Goal: Task Accomplishment & Management: Manage account settings

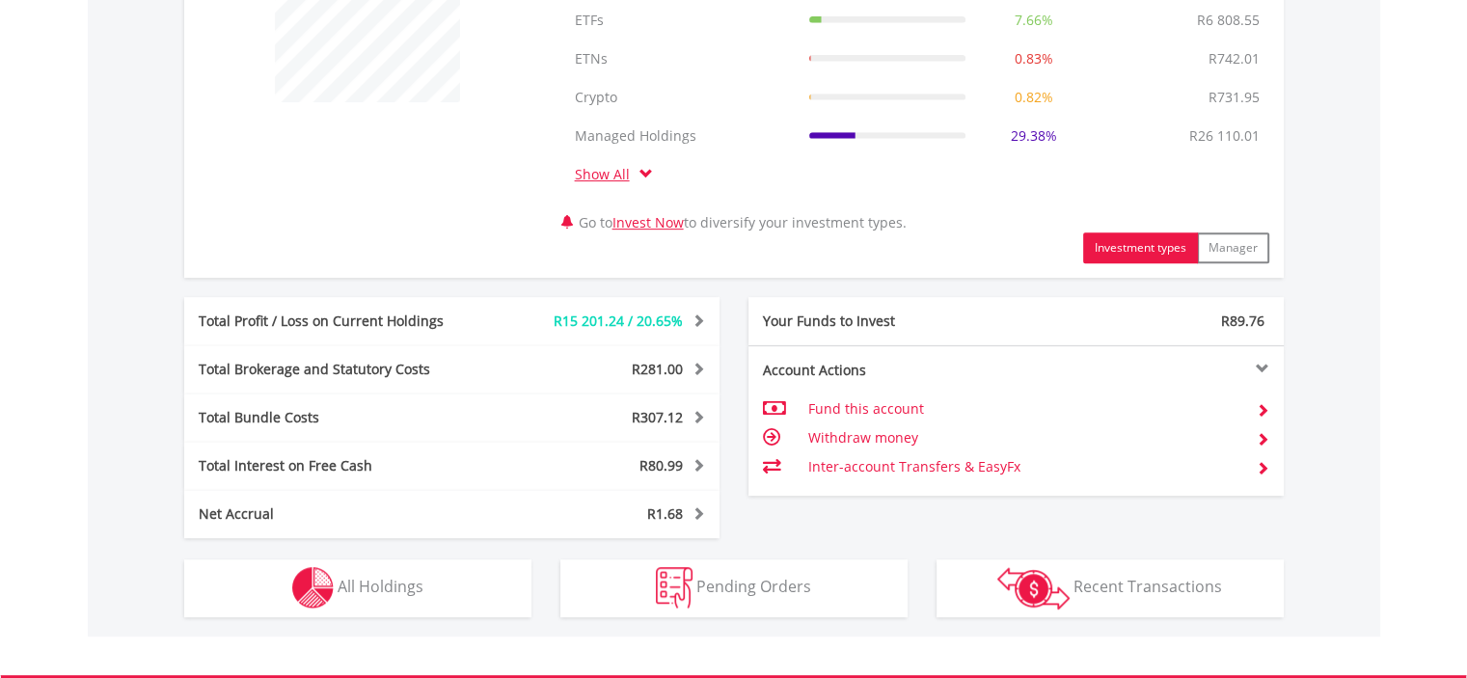
scroll to position [837, 0]
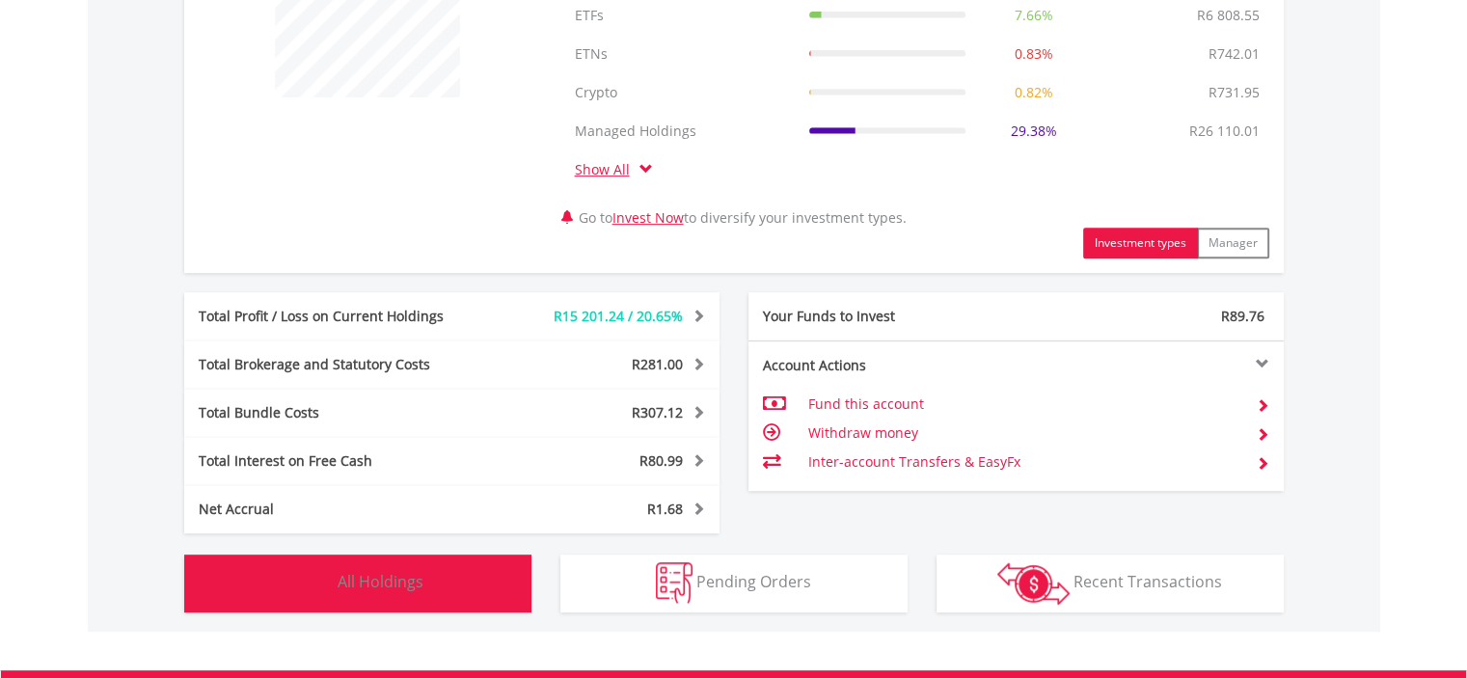
click at [370, 581] on span "All Holdings" at bounding box center [381, 581] width 86 height 21
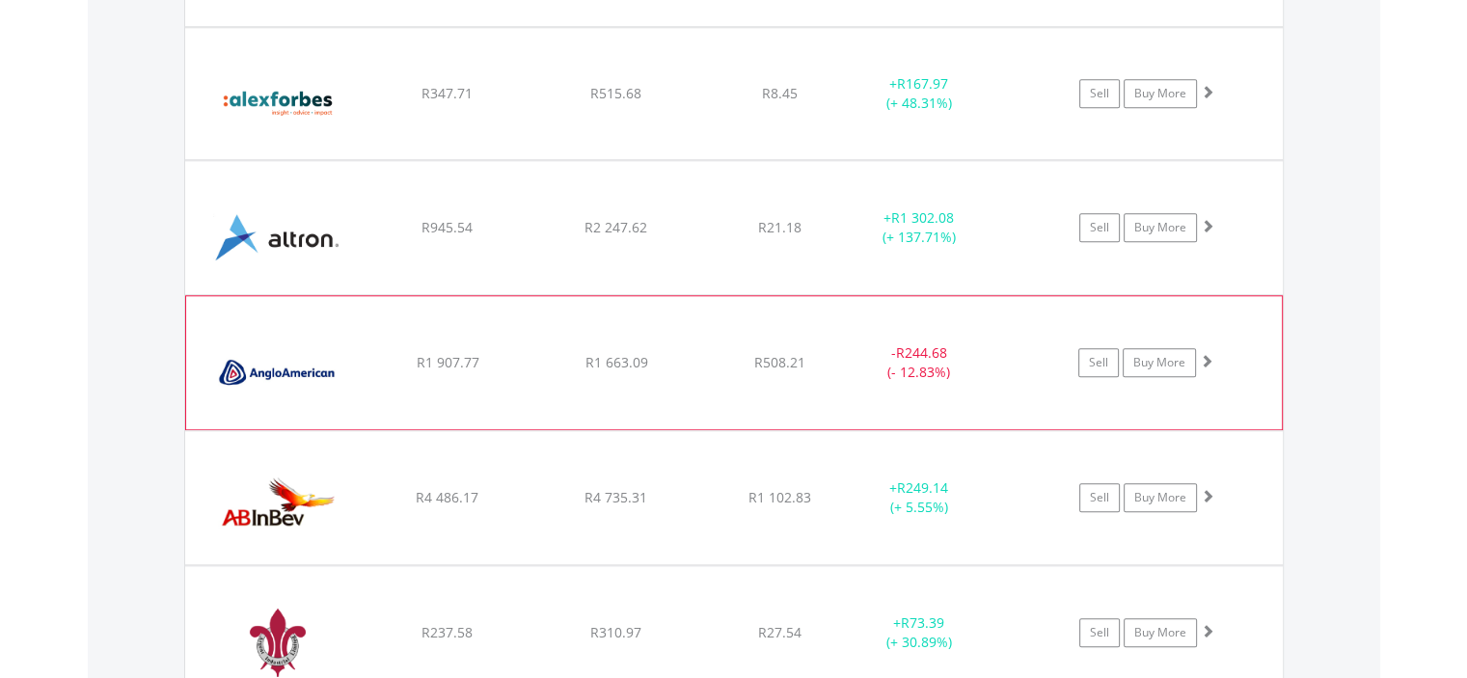
scroll to position [1988, 0]
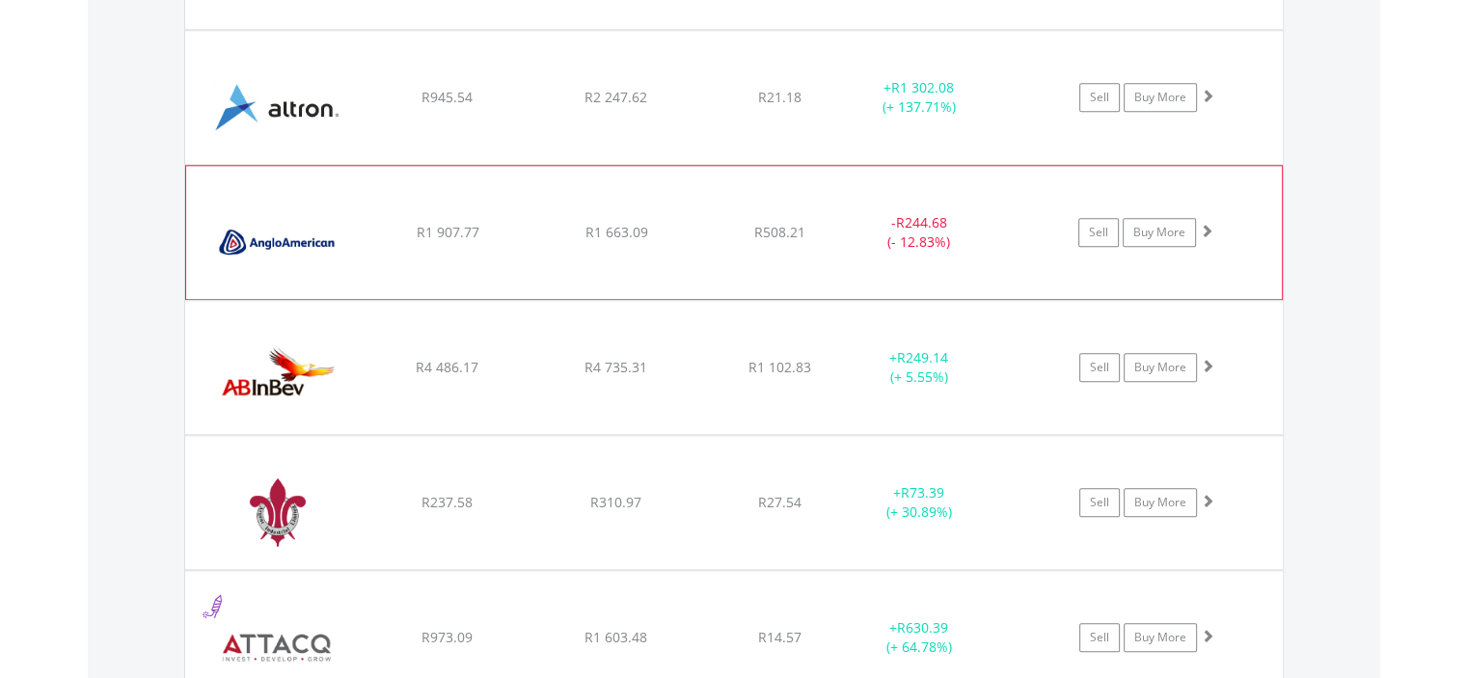
click at [1206, 226] on span at bounding box center [1207, 231] width 14 height 14
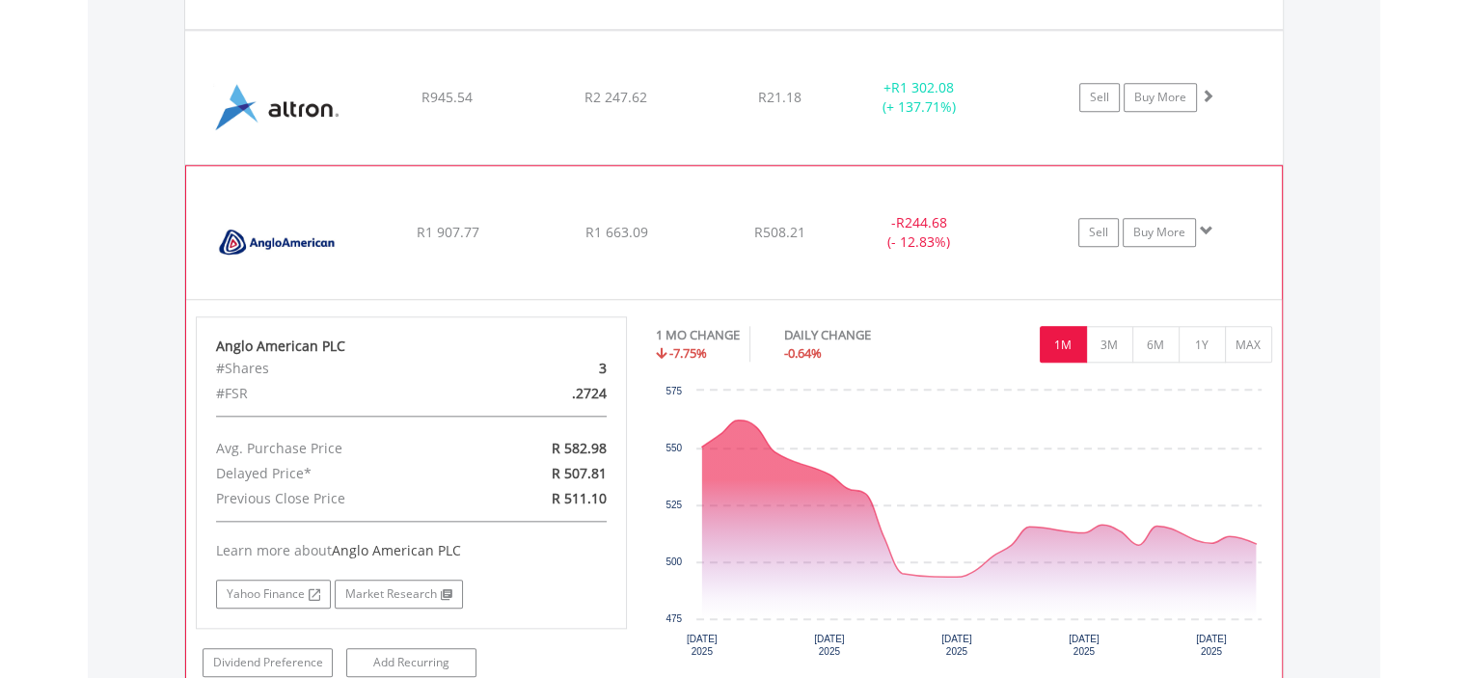
click at [1206, 226] on span at bounding box center [1207, 231] width 14 height 14
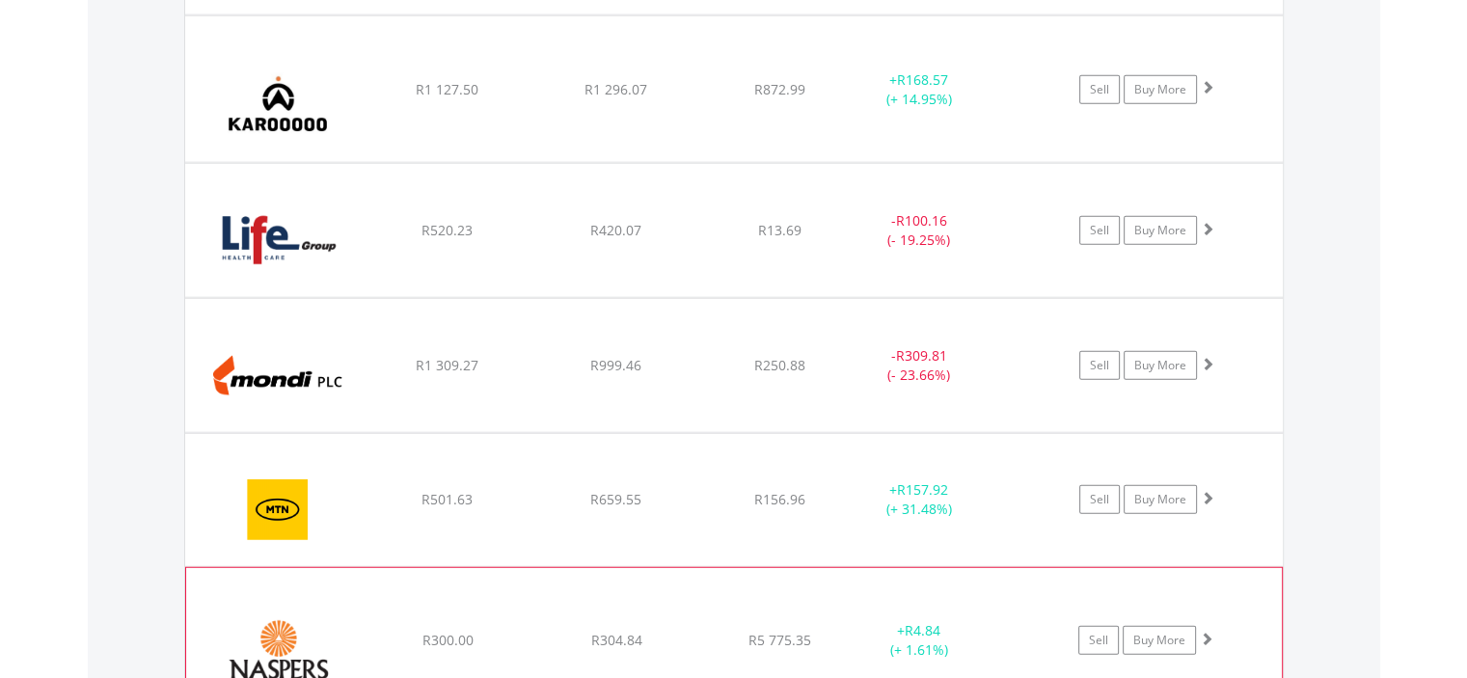
scroll to position [4690, 0]
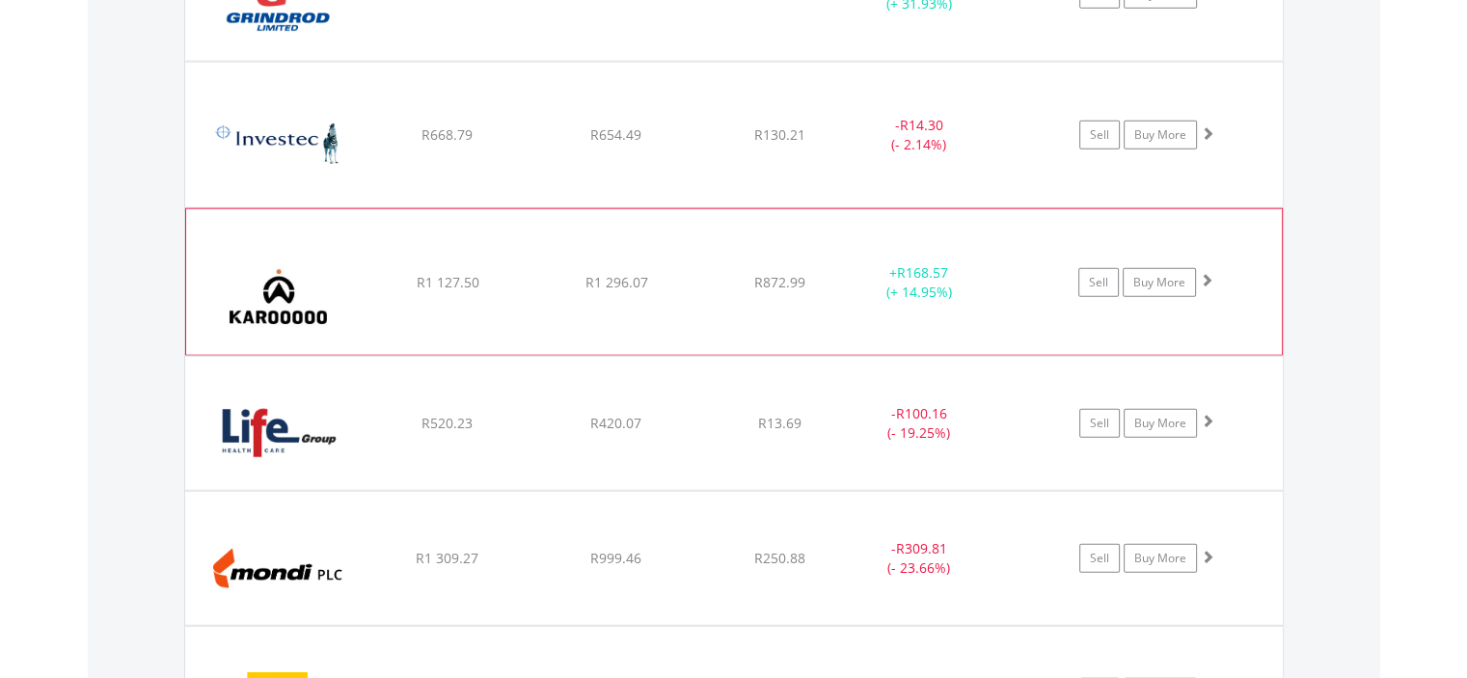
click at [1205, 273] on span at bounding box center [1207, 280] width 14 height 14
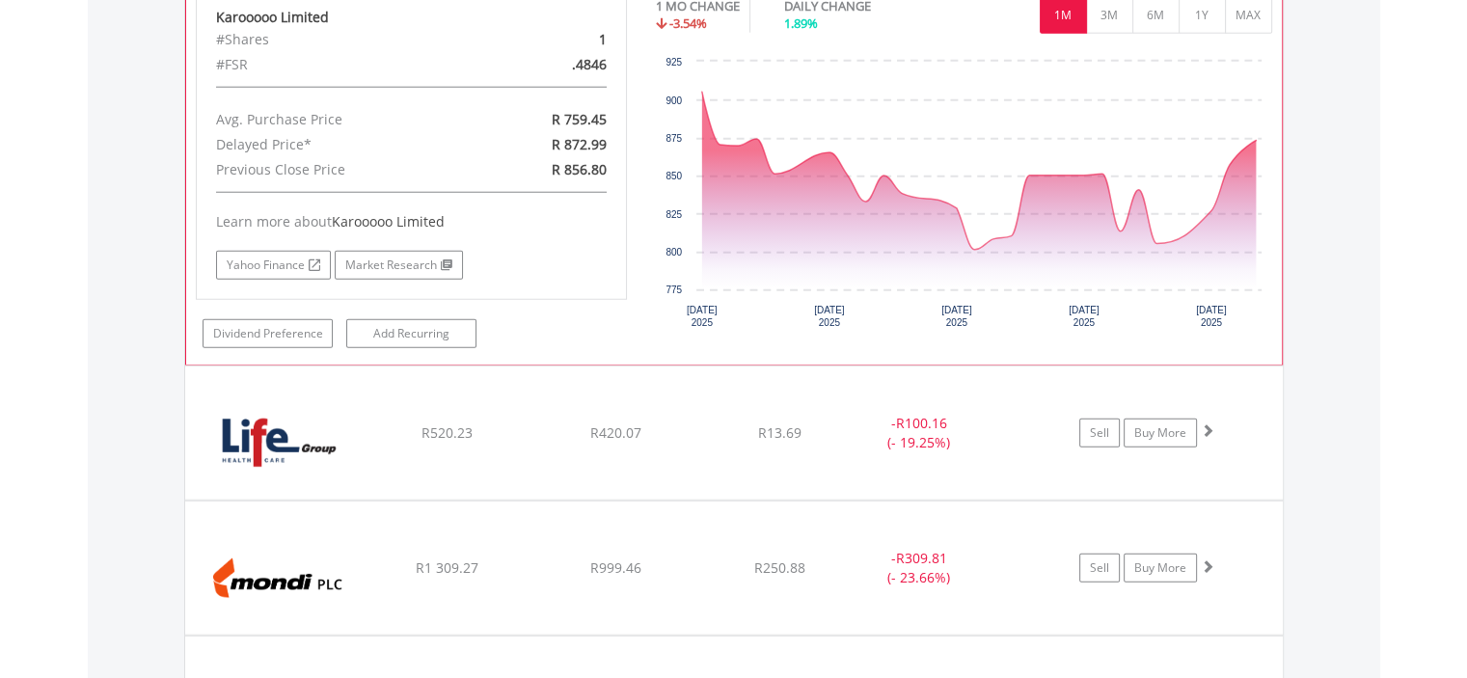
scroll to position [5076, 0]
click at [405, 250] on link "Market Research" at bounding box center [399, 264] width 128 height 29
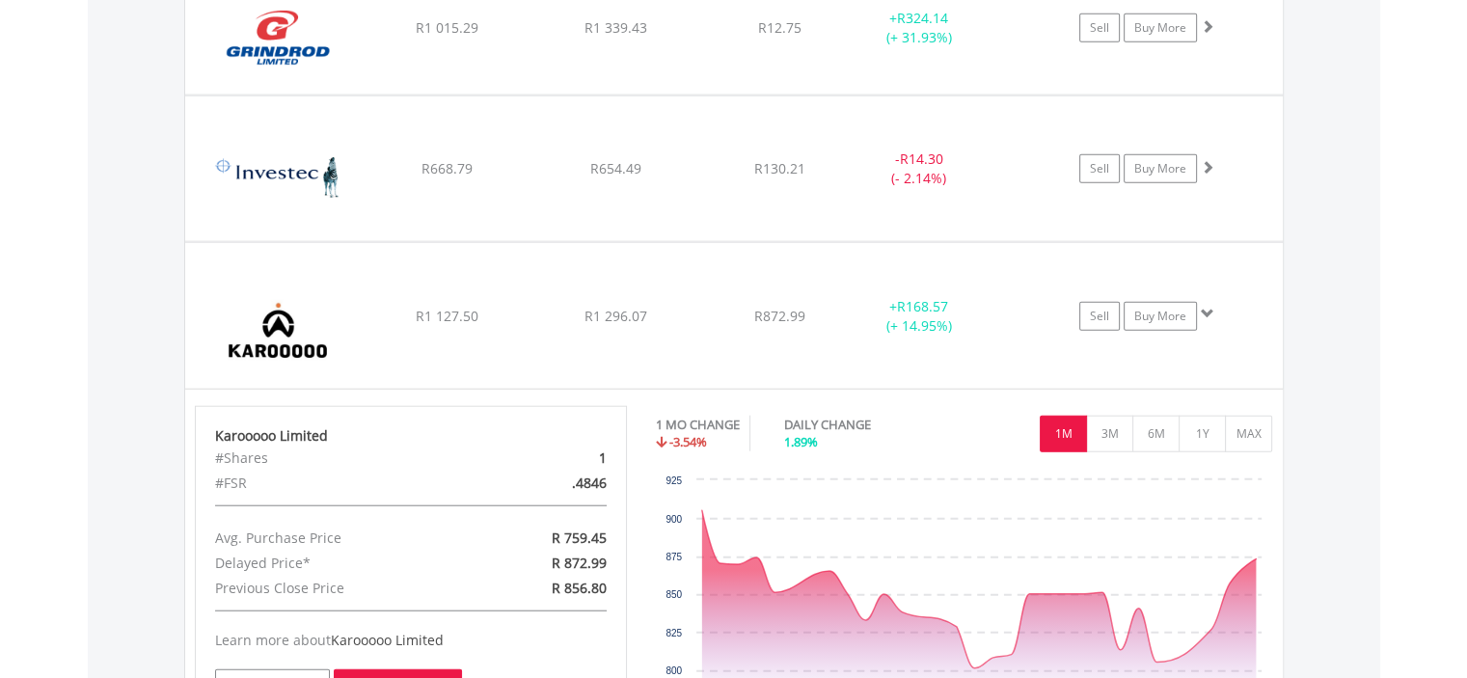
scroll to position [4979, 0]
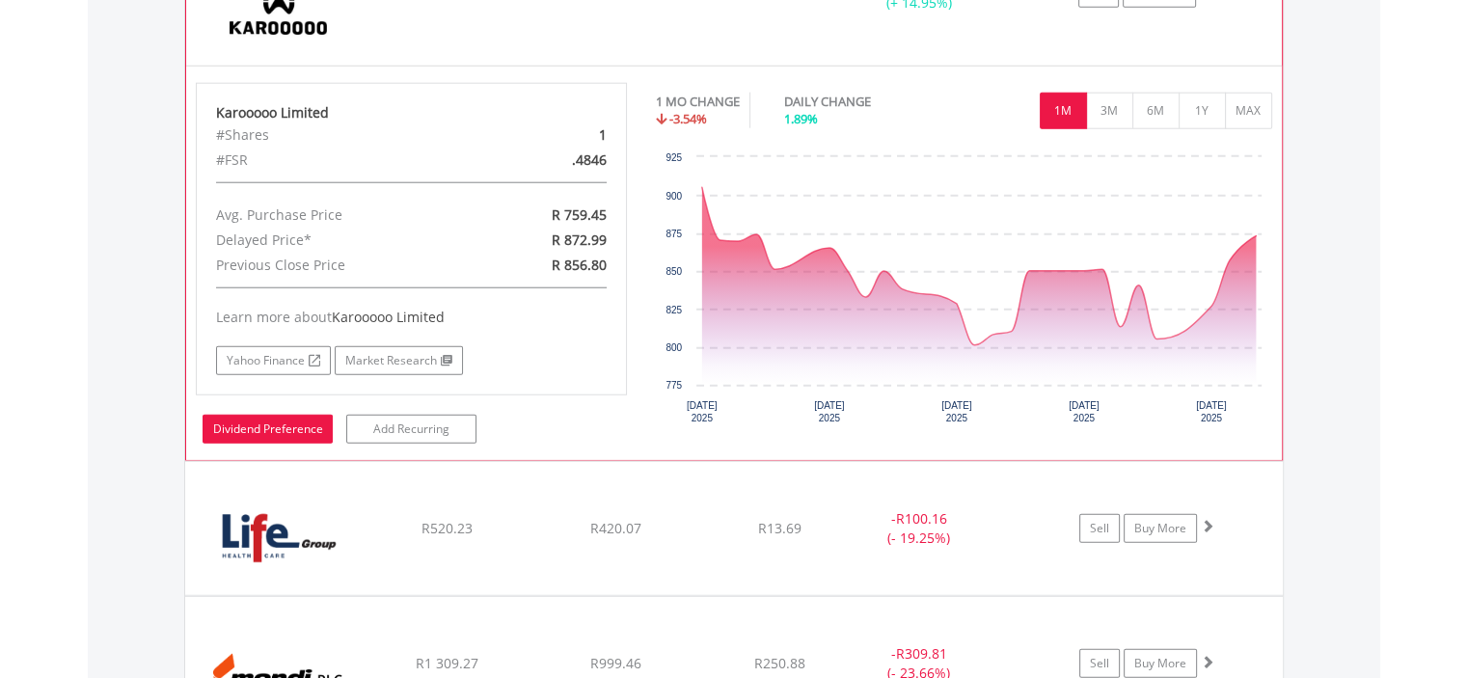
click at [264, 420] on link "Dividend Preference" at bounding box center [268, 429] width 130 height 29
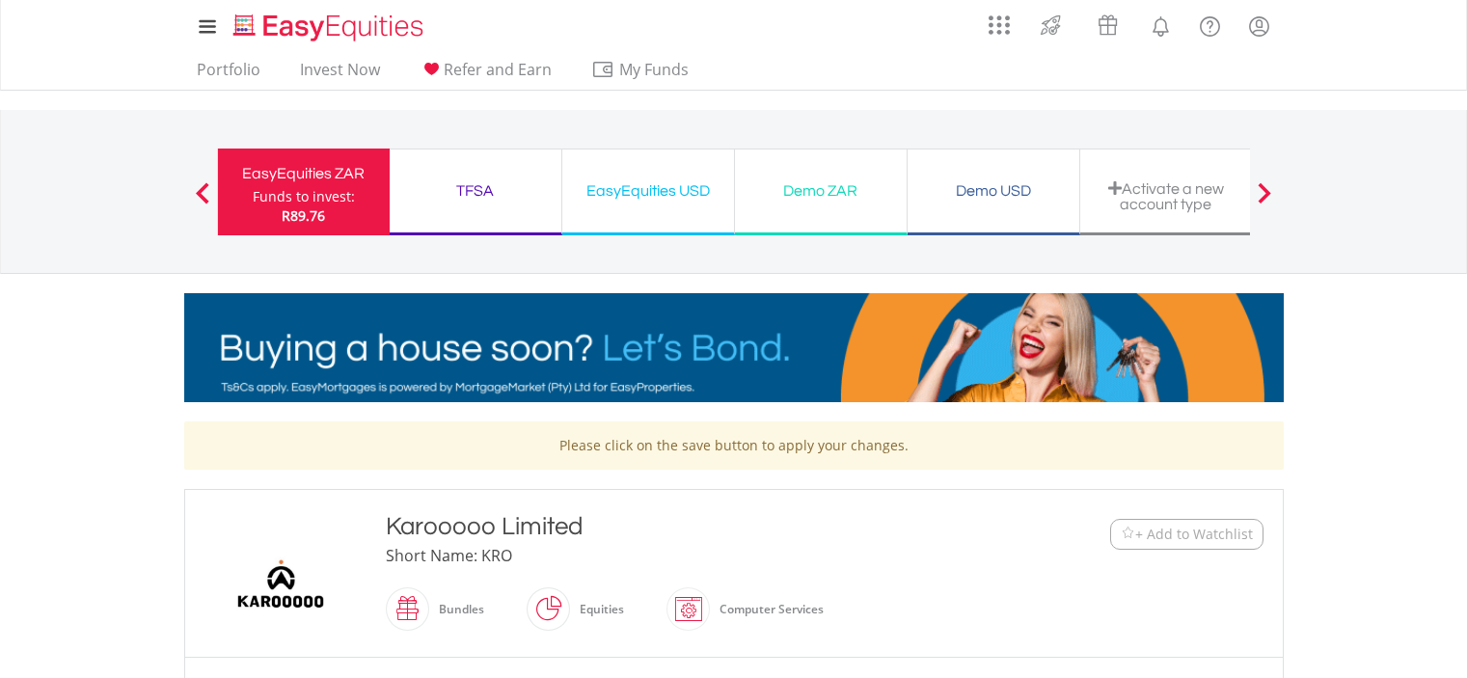
scroll to position [482, 0]
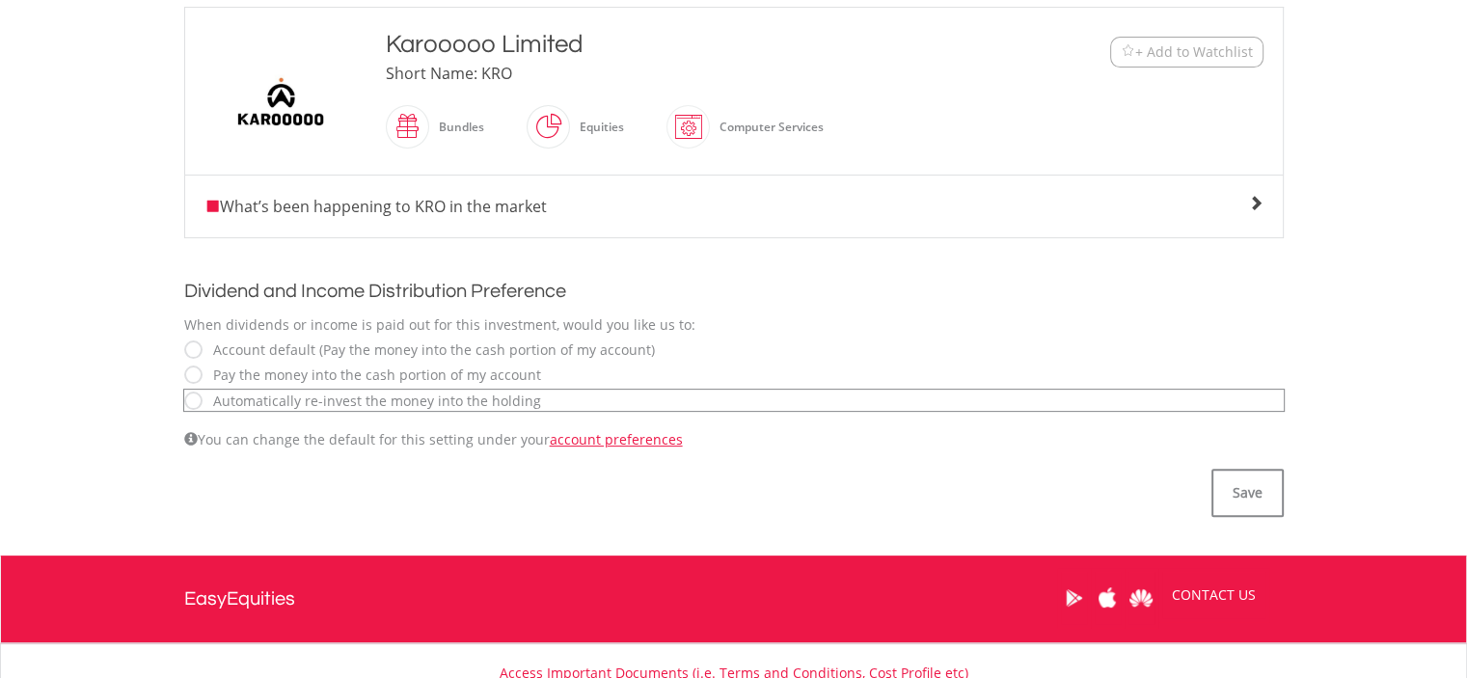
drag, startPoint x: 0, startPoint y: 0, endPoint x: 988, endPoint y: 458, distance: 1088.6
click at [999, 461] on div "Please click on the save button to apply your changes. ﻿ Karooooo Limited Karoo…" at bounding box center [734, 228] width 1128 height 578
click at [1254, 490] on button "Save" at bounding box center [1247, 493] width 72 height 48
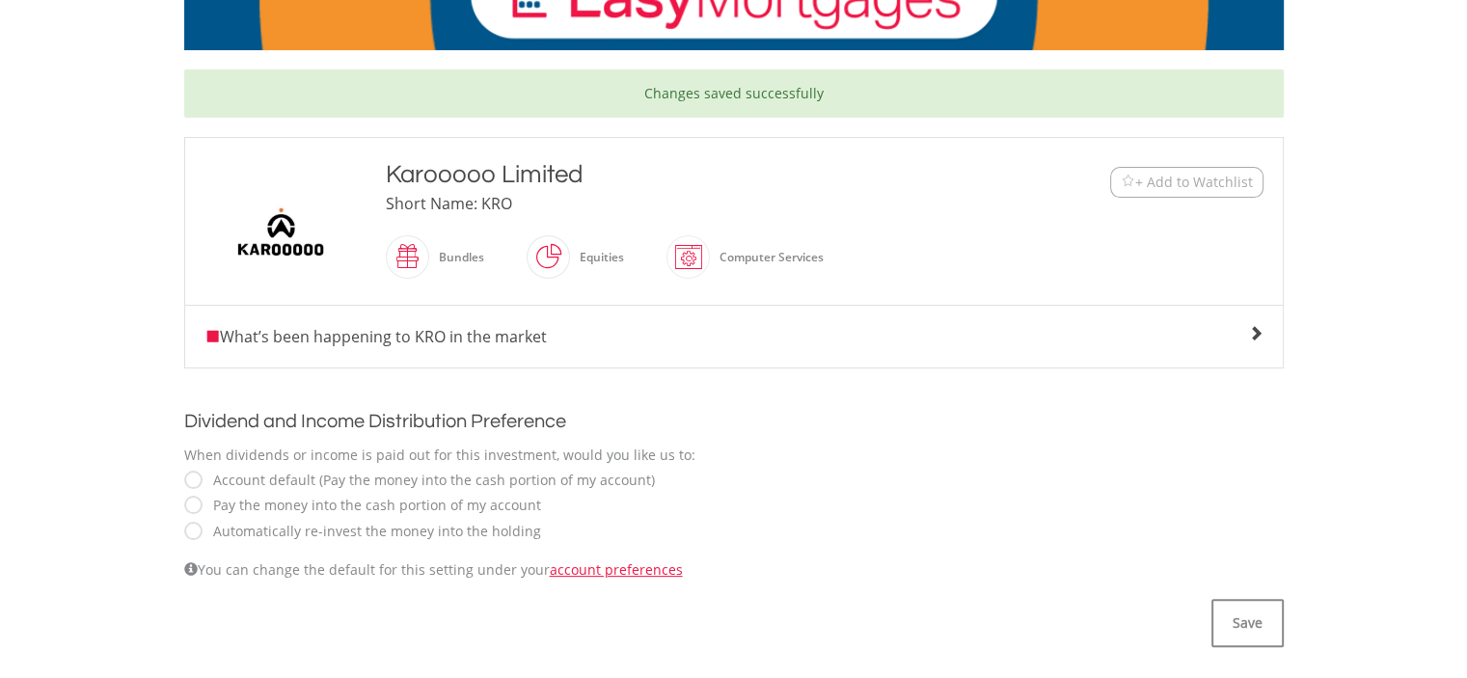
scroll to position [386, 0]
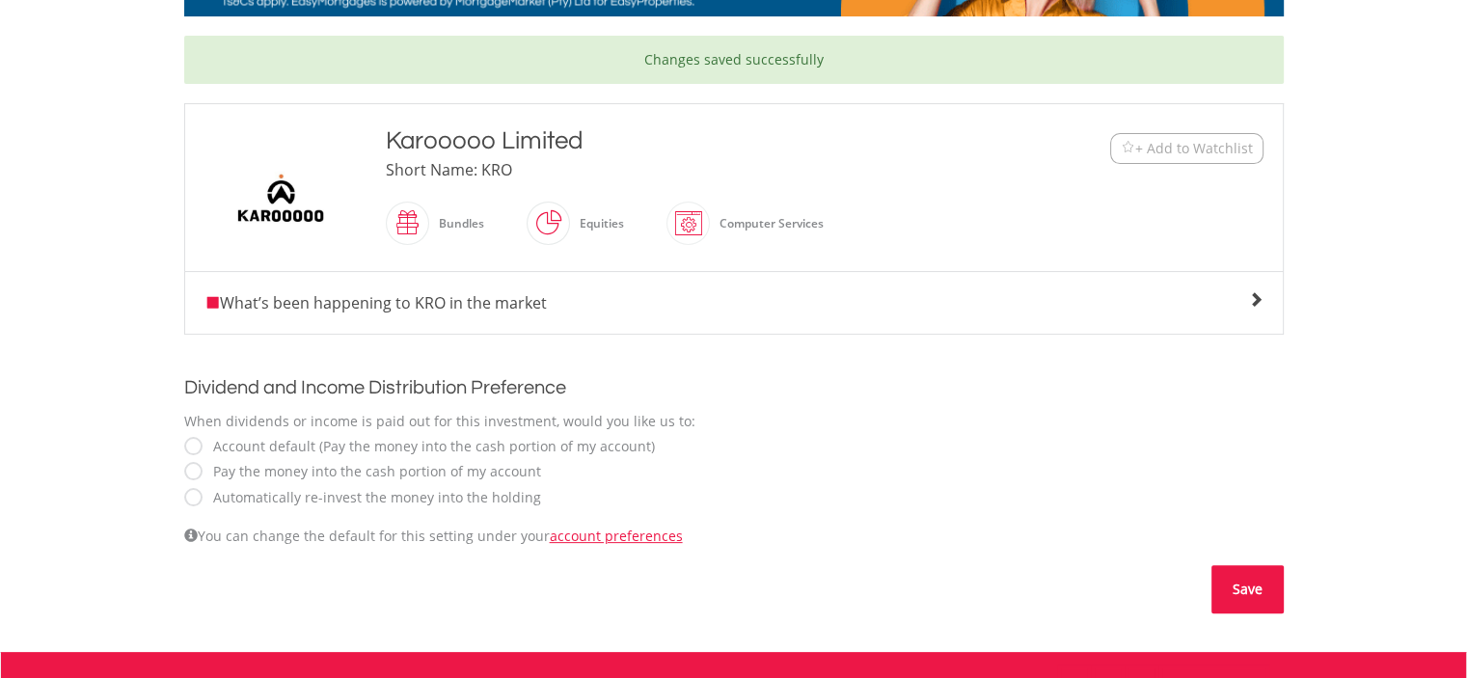
drag, startPoint x: 1243, startPoint y: 583, endPoint x: 1224, endPoint y: 582, distance: 19.4
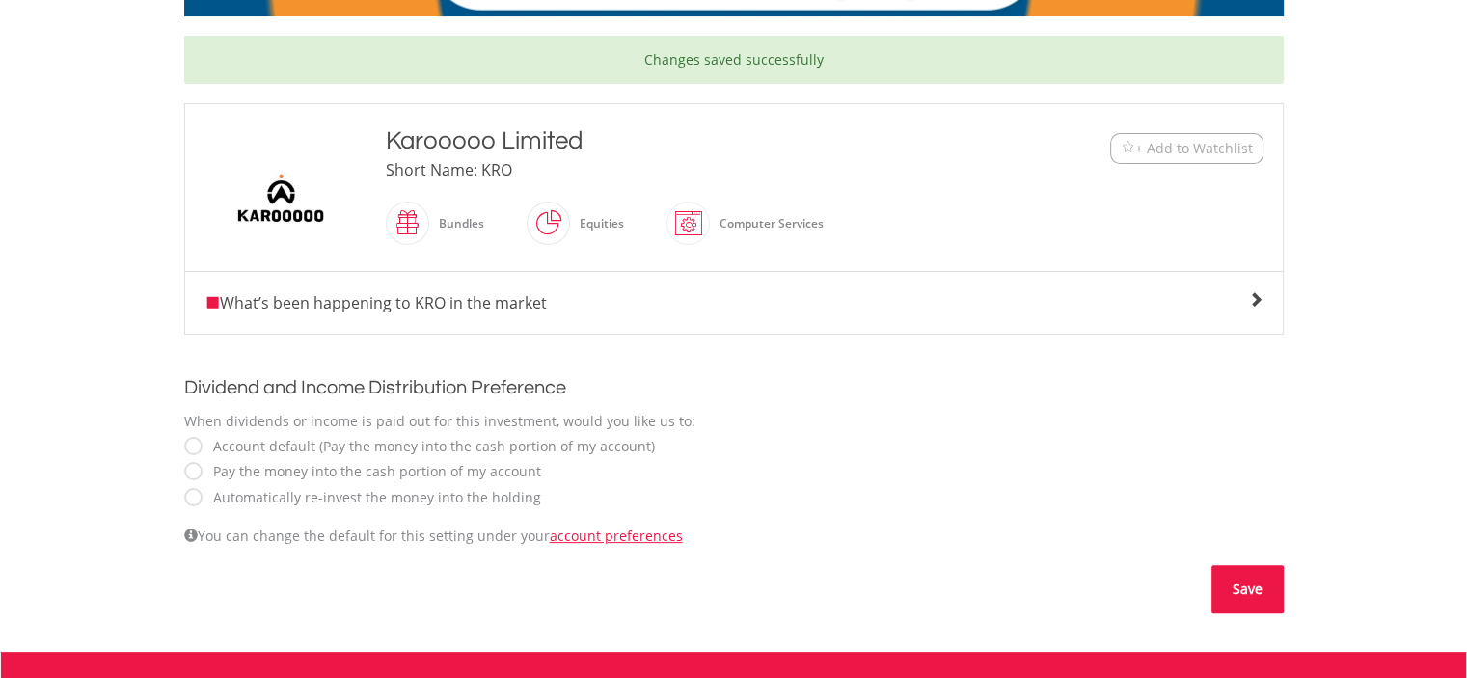
click at [1242, 583] on button "Save" at bounding box center [1247, 589] width 72 height 48
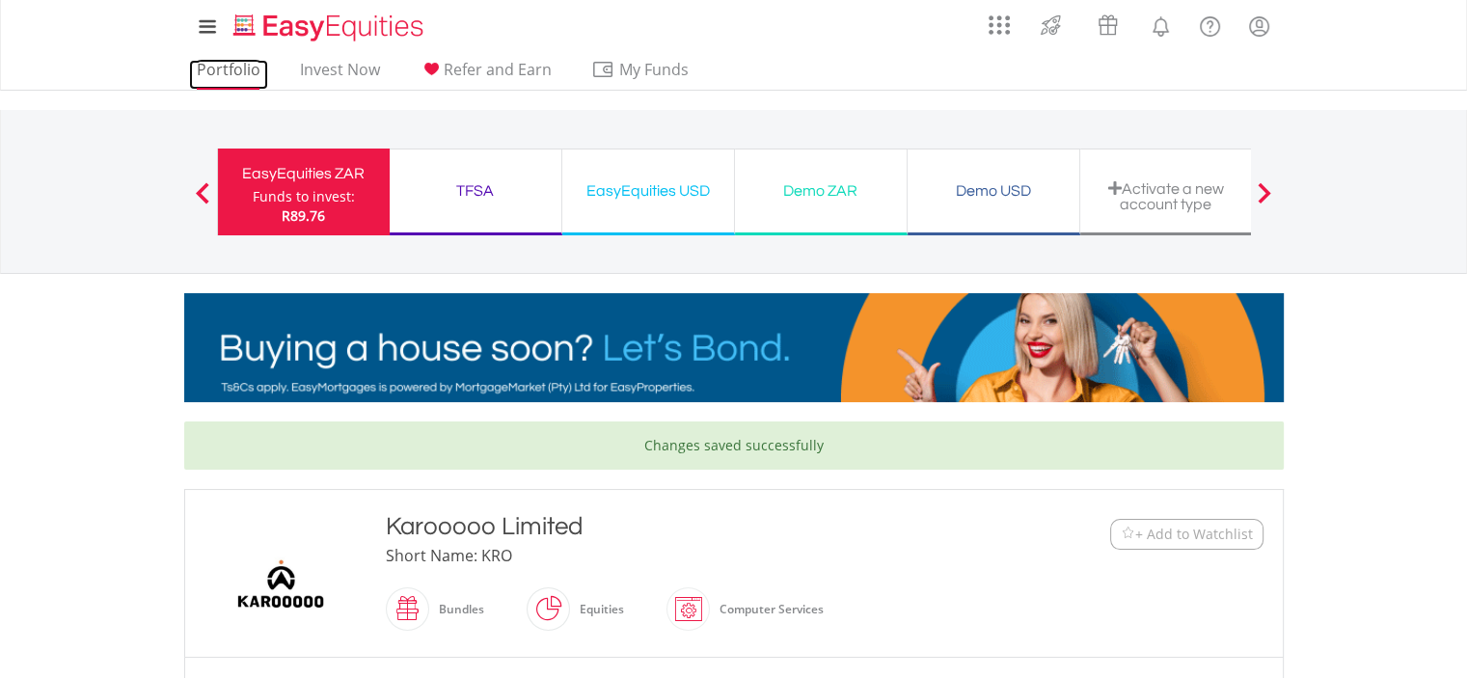
click at [235, 65] on link "Portfolio" at bounding box center [228, 75] width 79 height 30
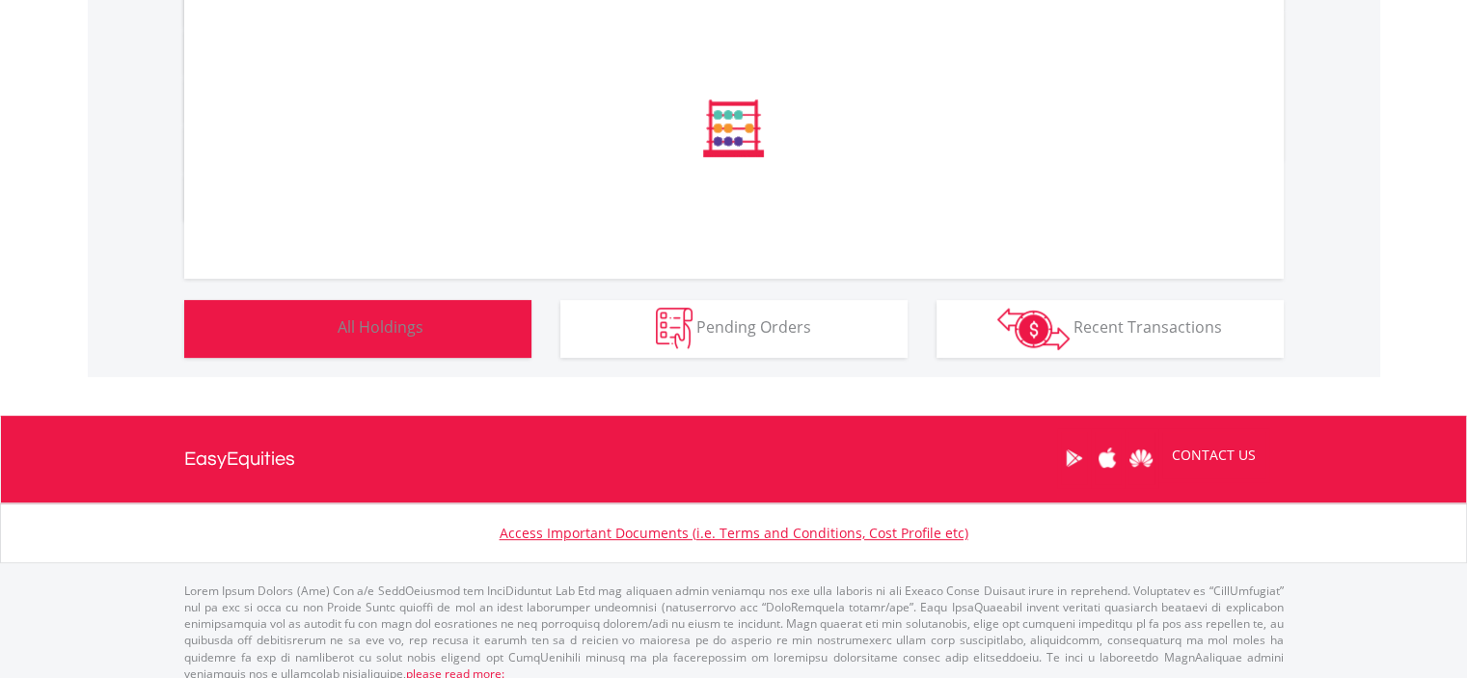
click at [381, 322] on span "All Holdings" at bounding box center [381, 326] width 86 height 21
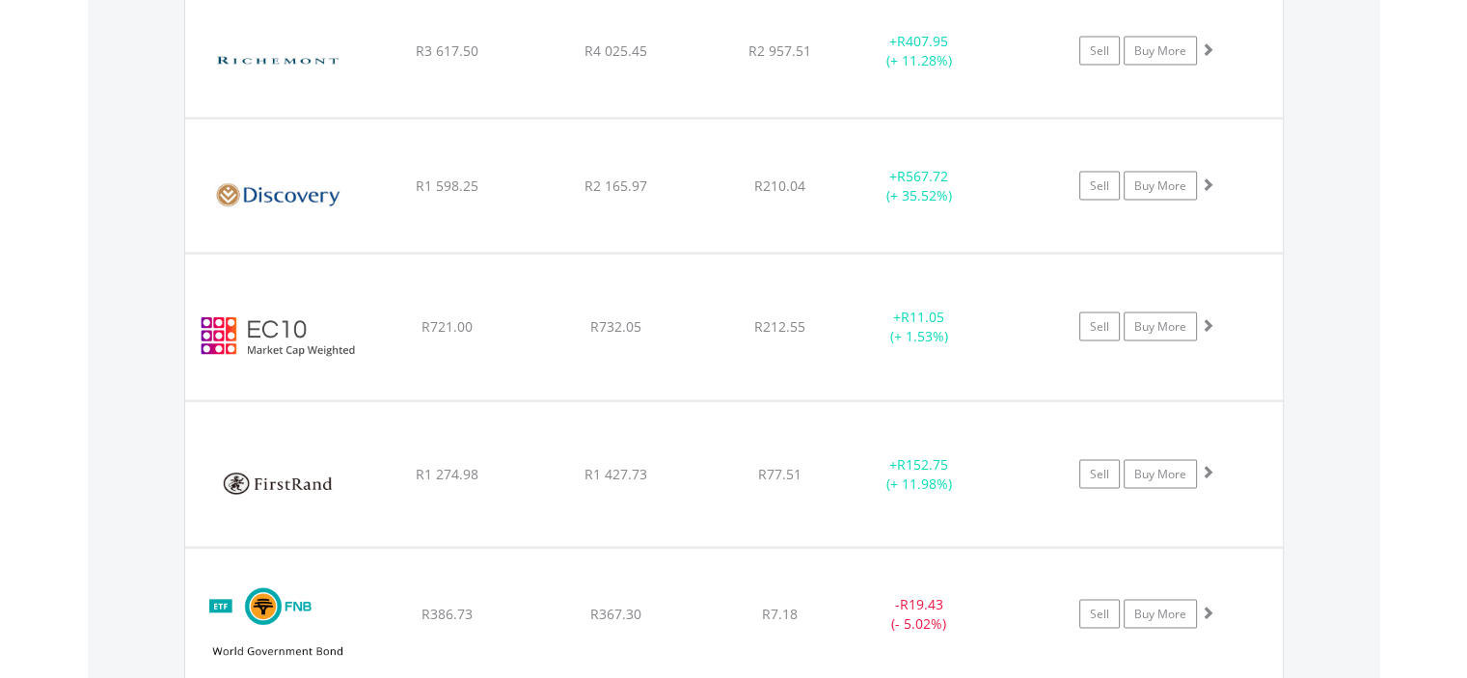
scroll to position [3917, 0]
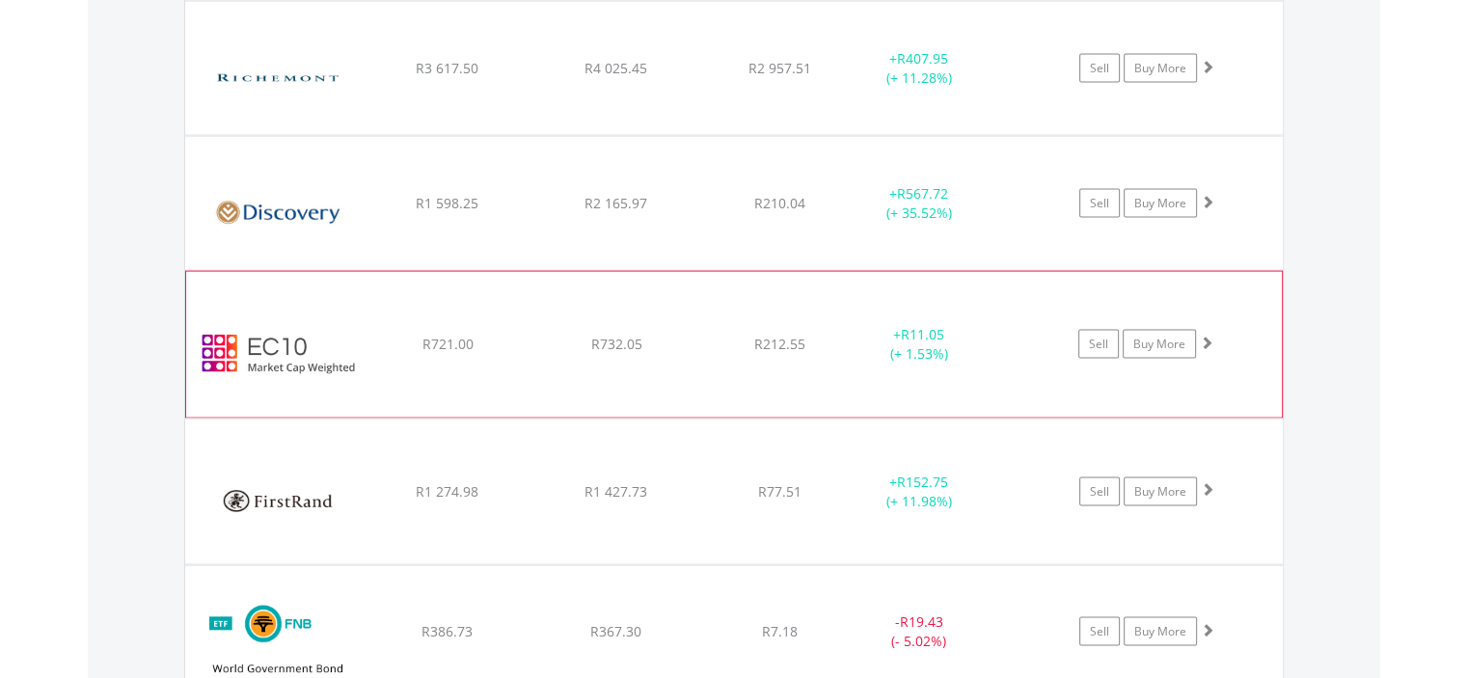
click at [1206, 336] on span at bounding box center [1207, 343] width 14 height 14
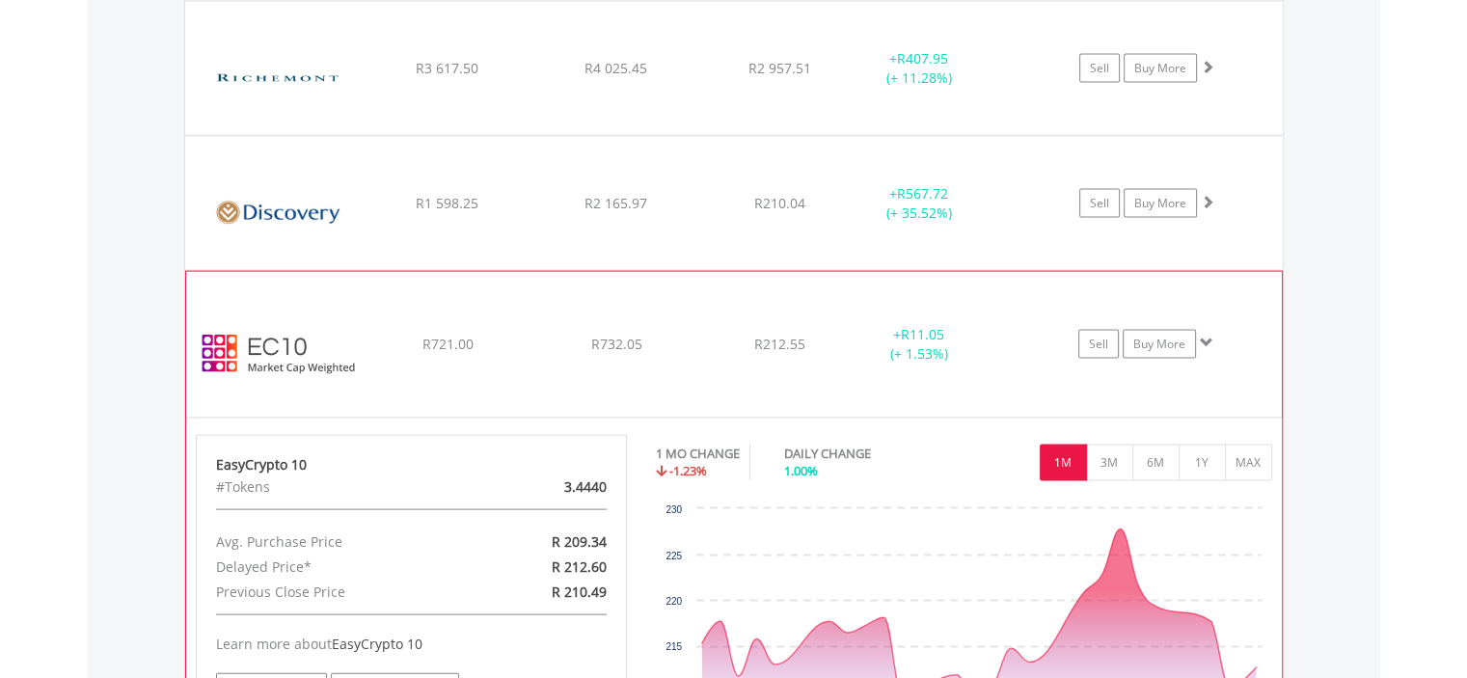
click at [1206, 336] on span at bounding box center [1207, 343] width 14 height 14
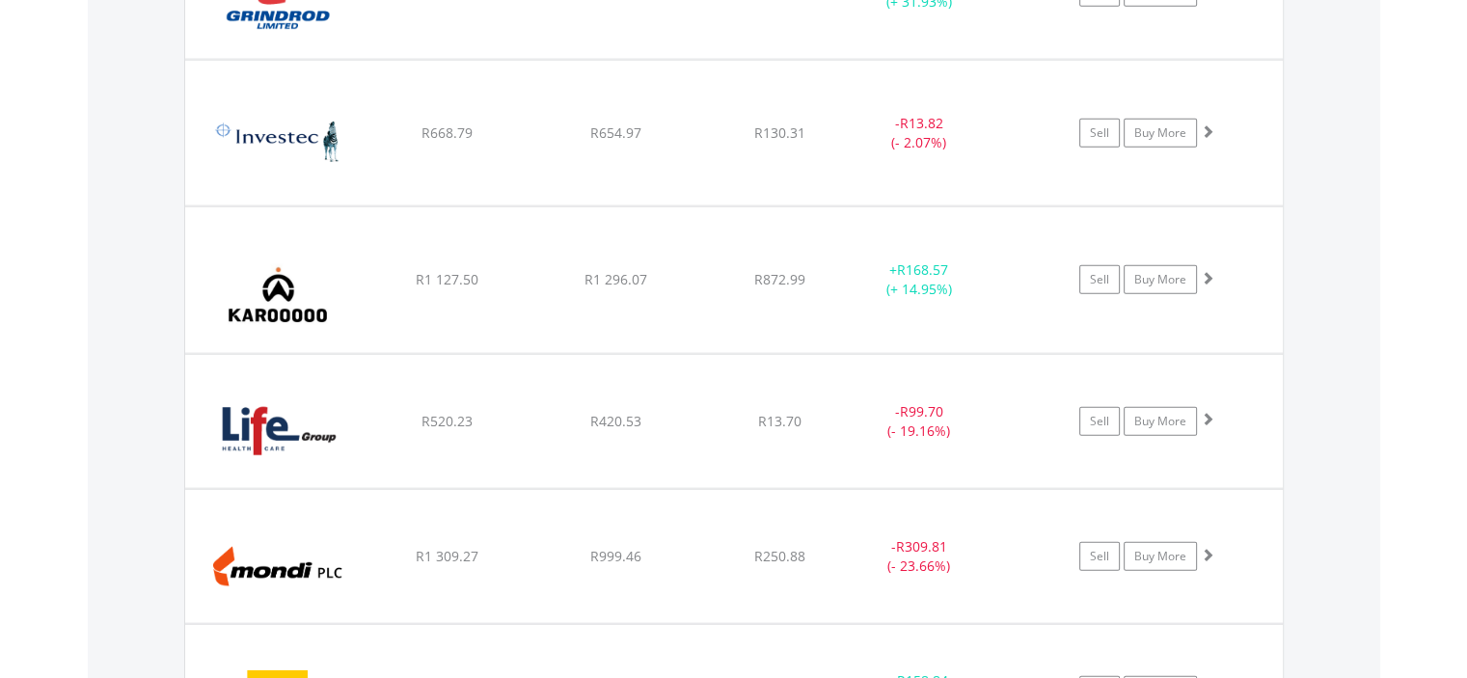
scroll to position [4882, 0]
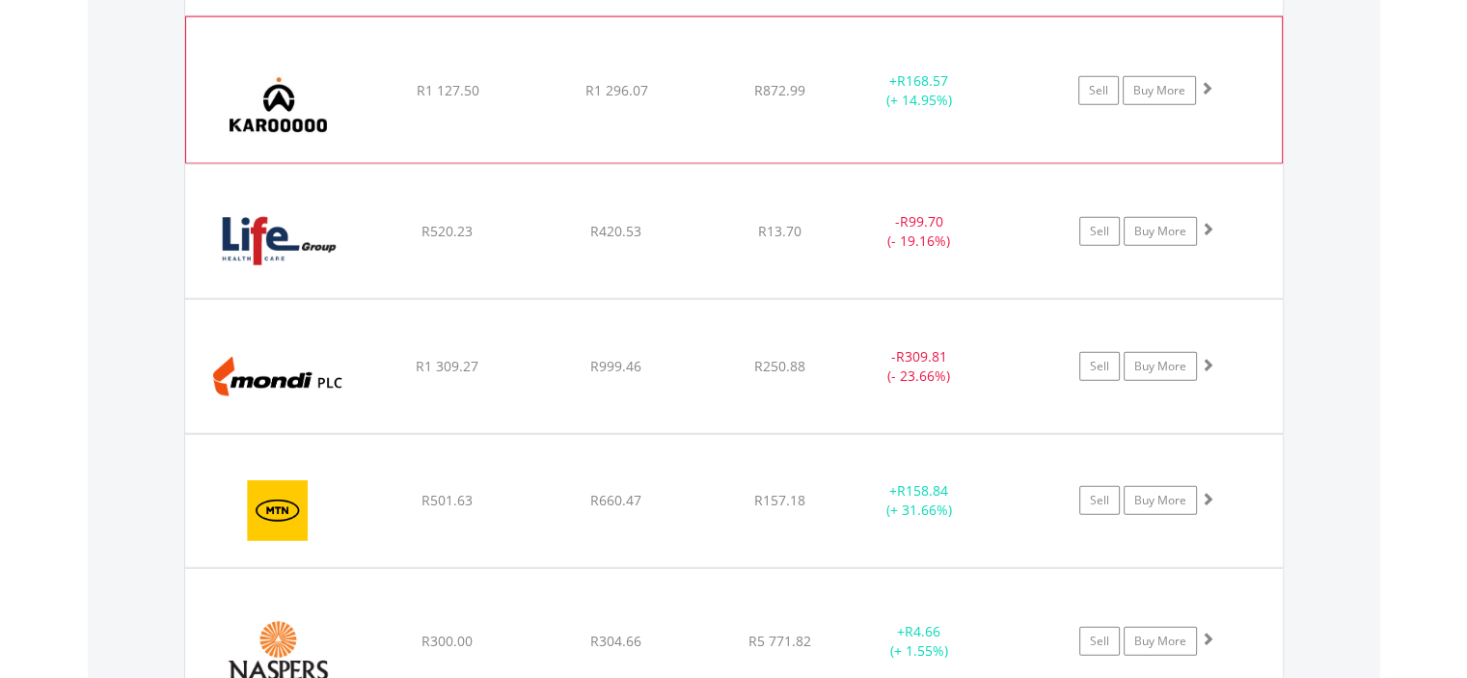
click at [1205, 81] on span at bounding box center [1207, 88] width 14 height 14
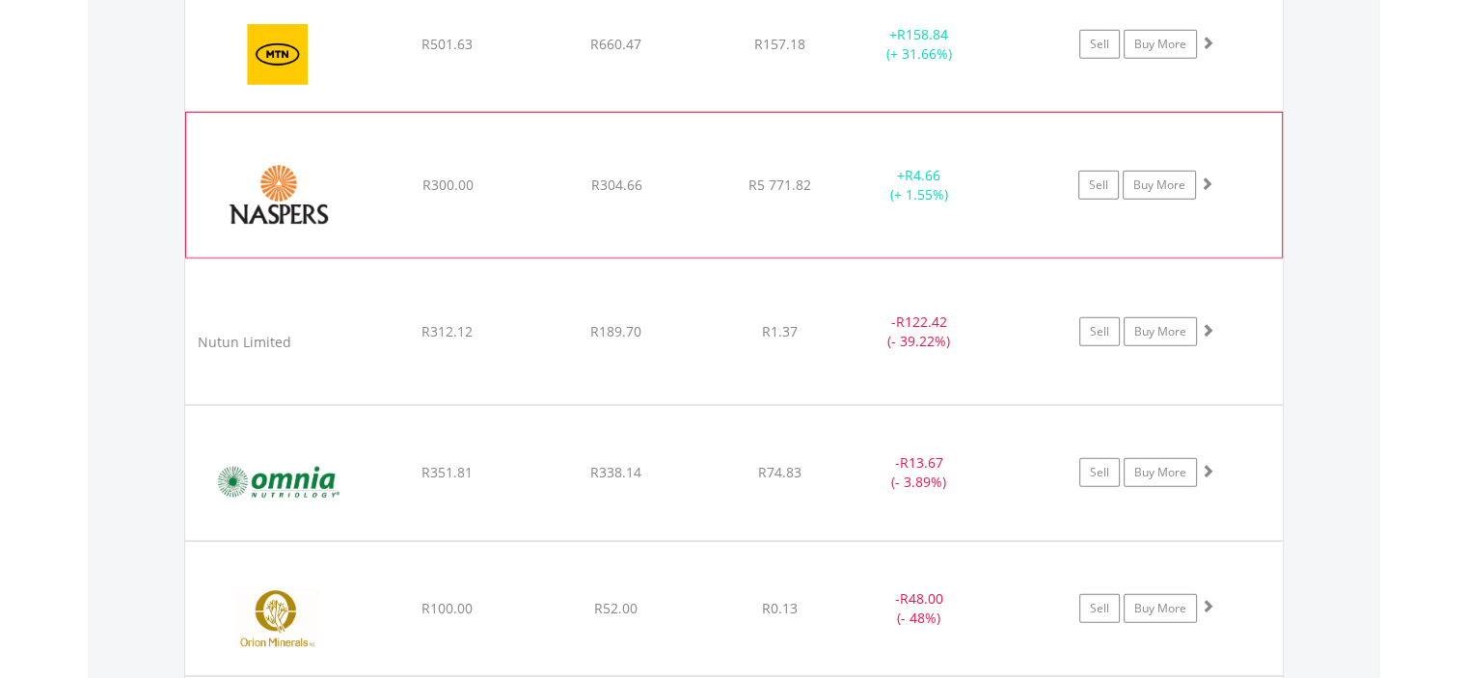
scroll to position [5846, 0]
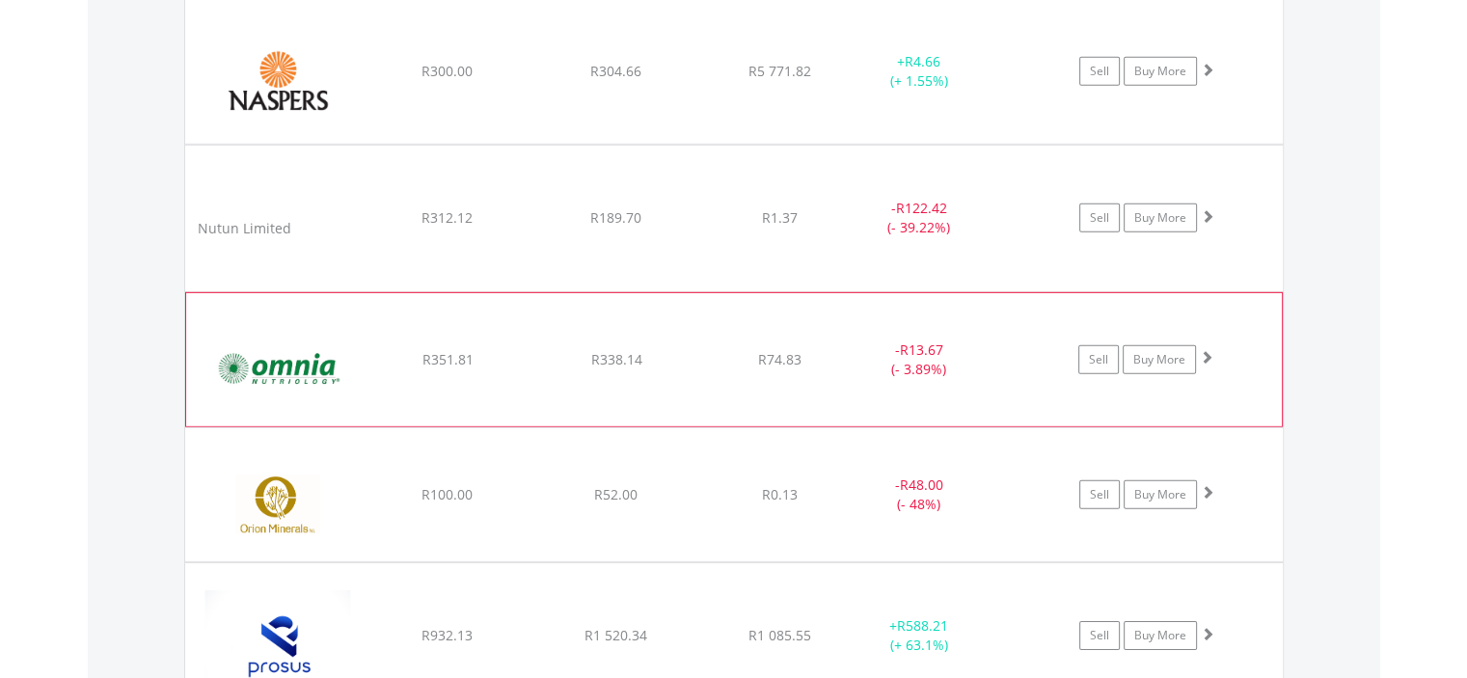
click at [1204, 350] on span at bounding box center [1207, 357] width 14 height 14
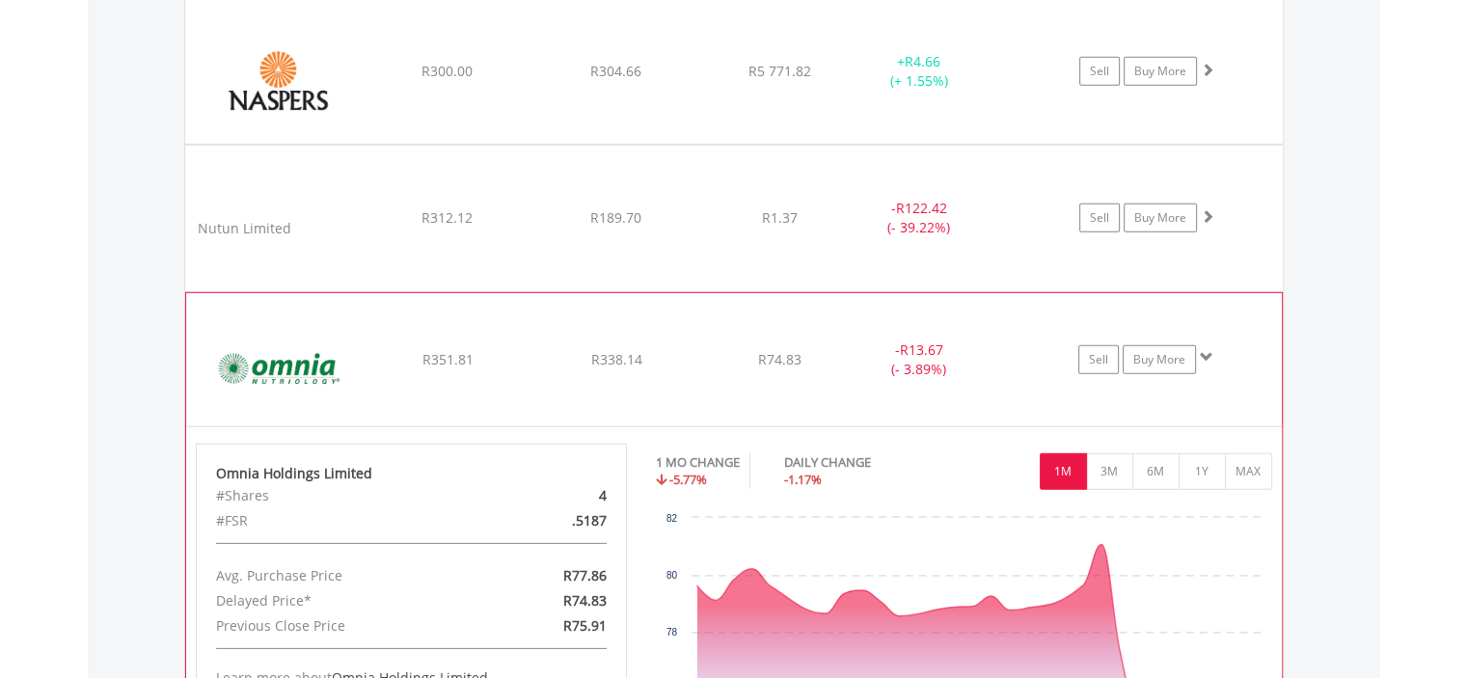
click at [1204, 350] on span at bounding box center [1207, 357] width 14 height 14
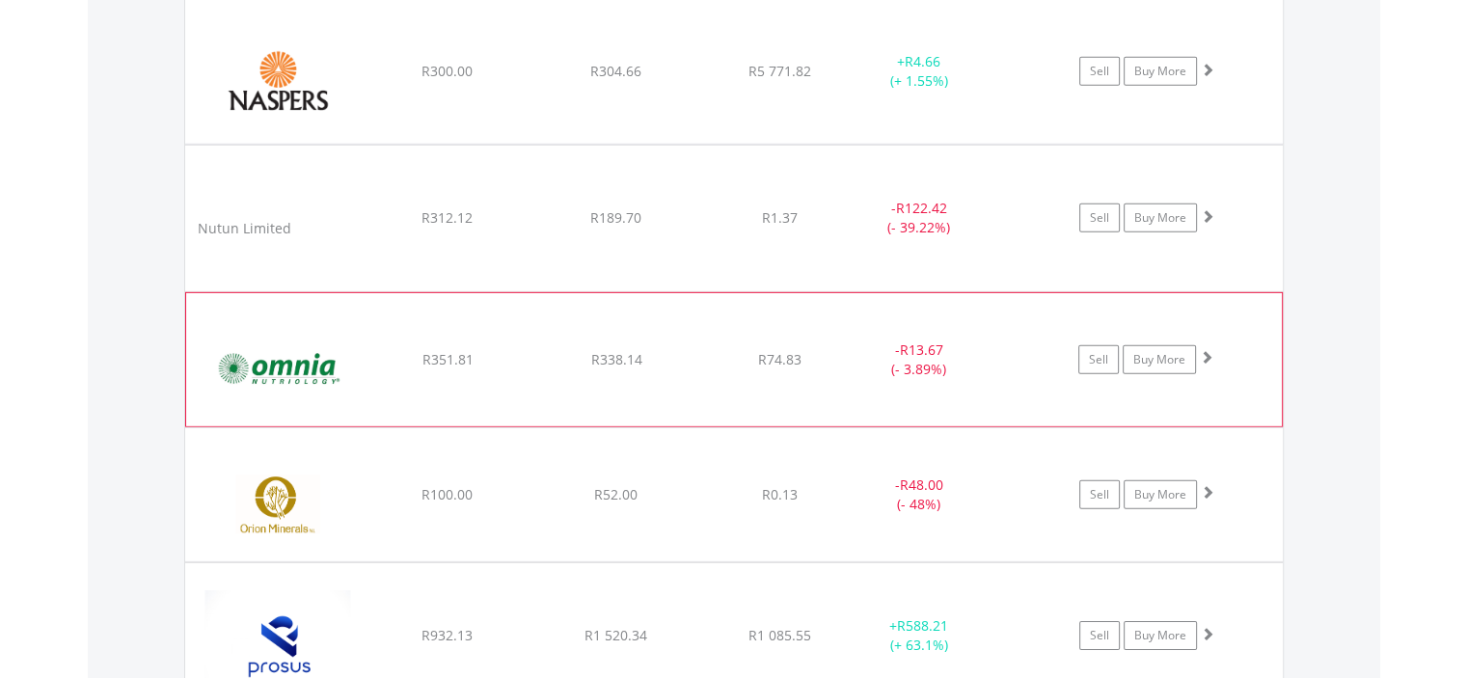
scroll to position [5943, 0]
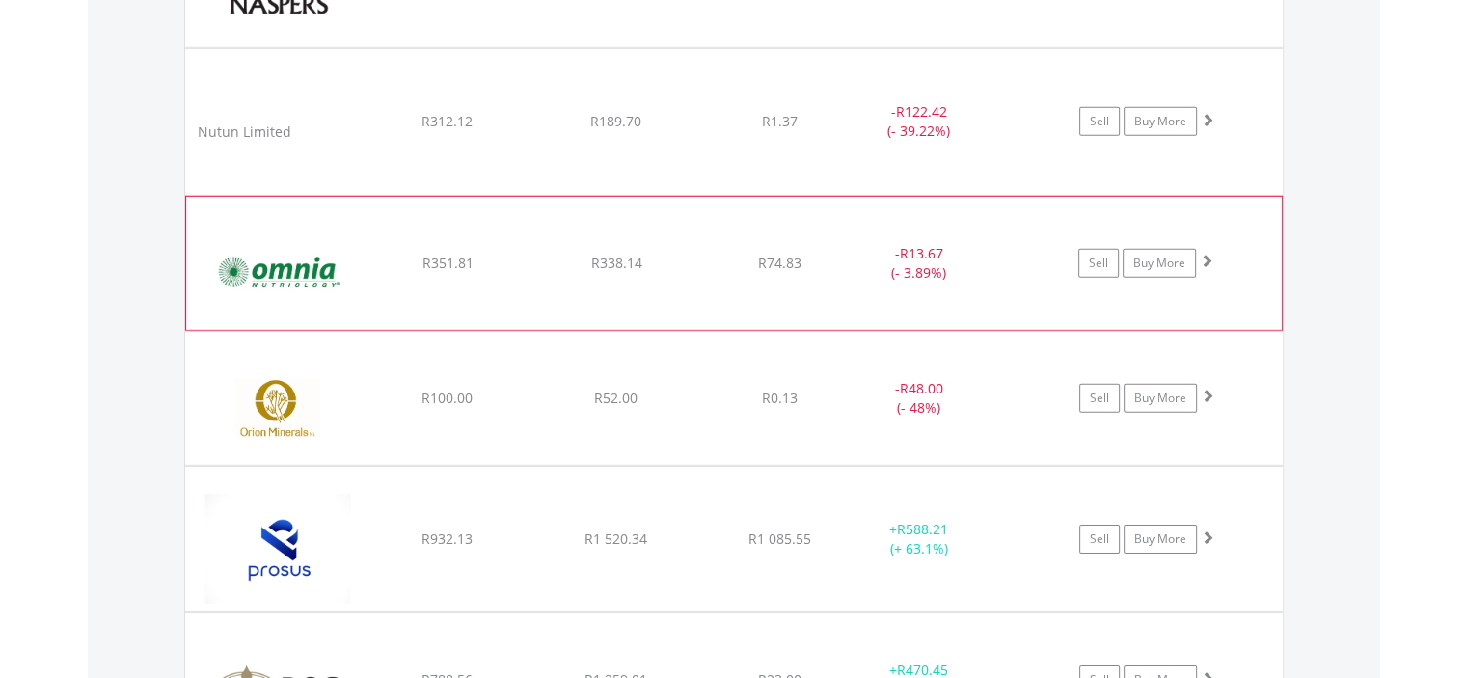
click at [1204, 254] on span at bounding box center [1207, 261] width 14 height 14
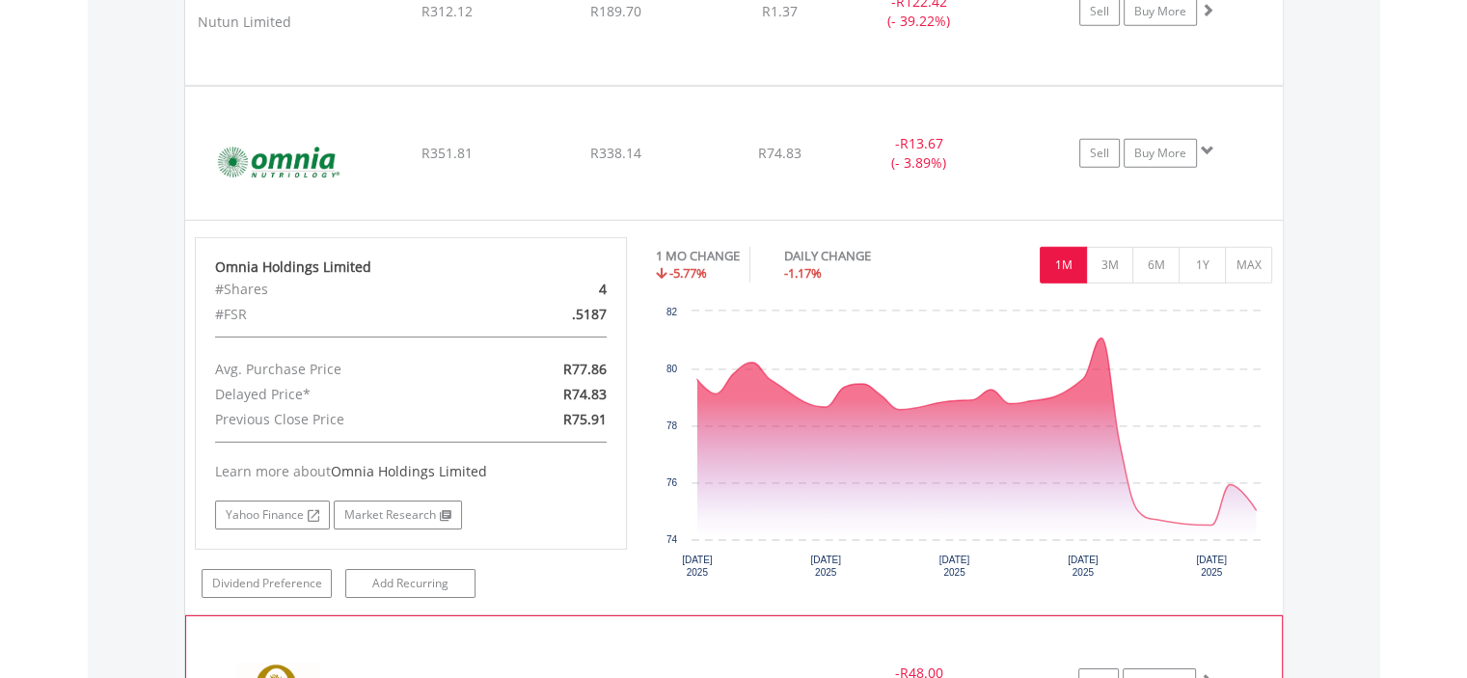
scroll to position [6136, 0]
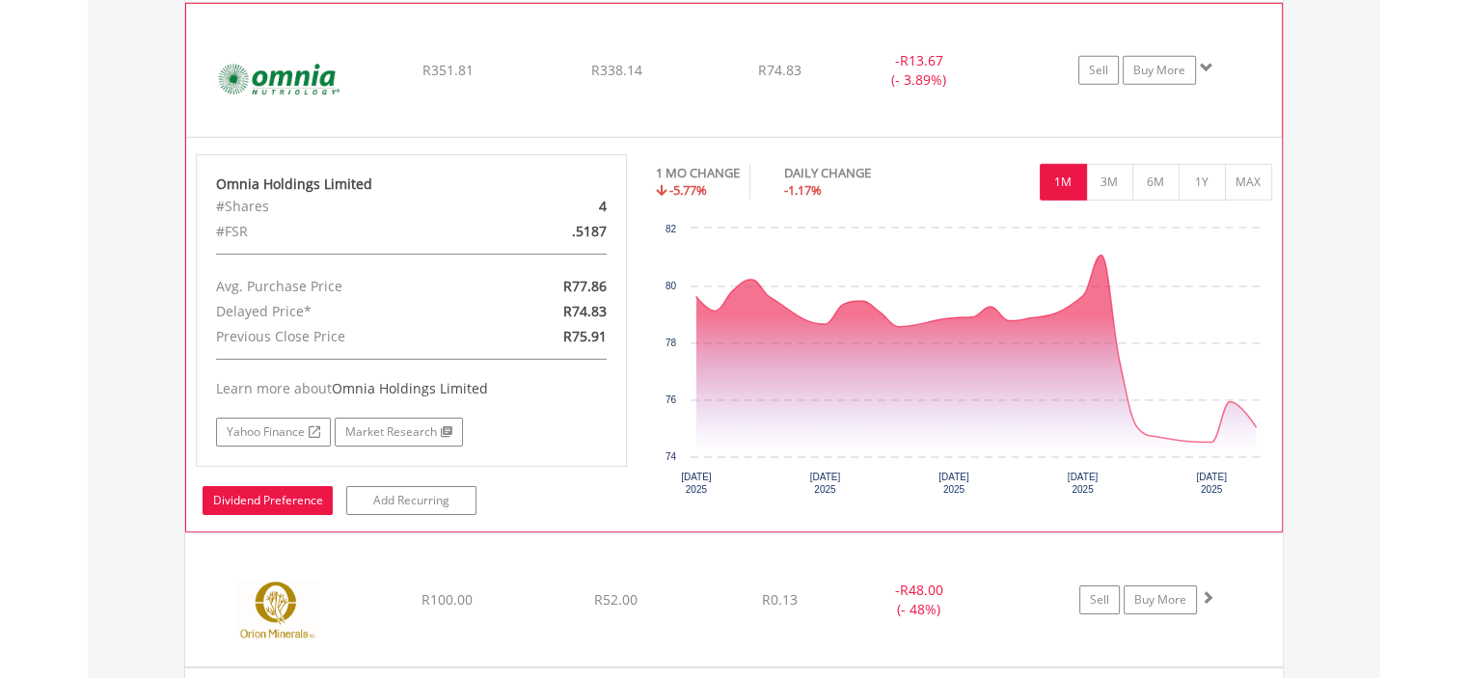
click at [264, 486] on link "Dividend Preference" at bounding box center [268, 500] width 130 height 29
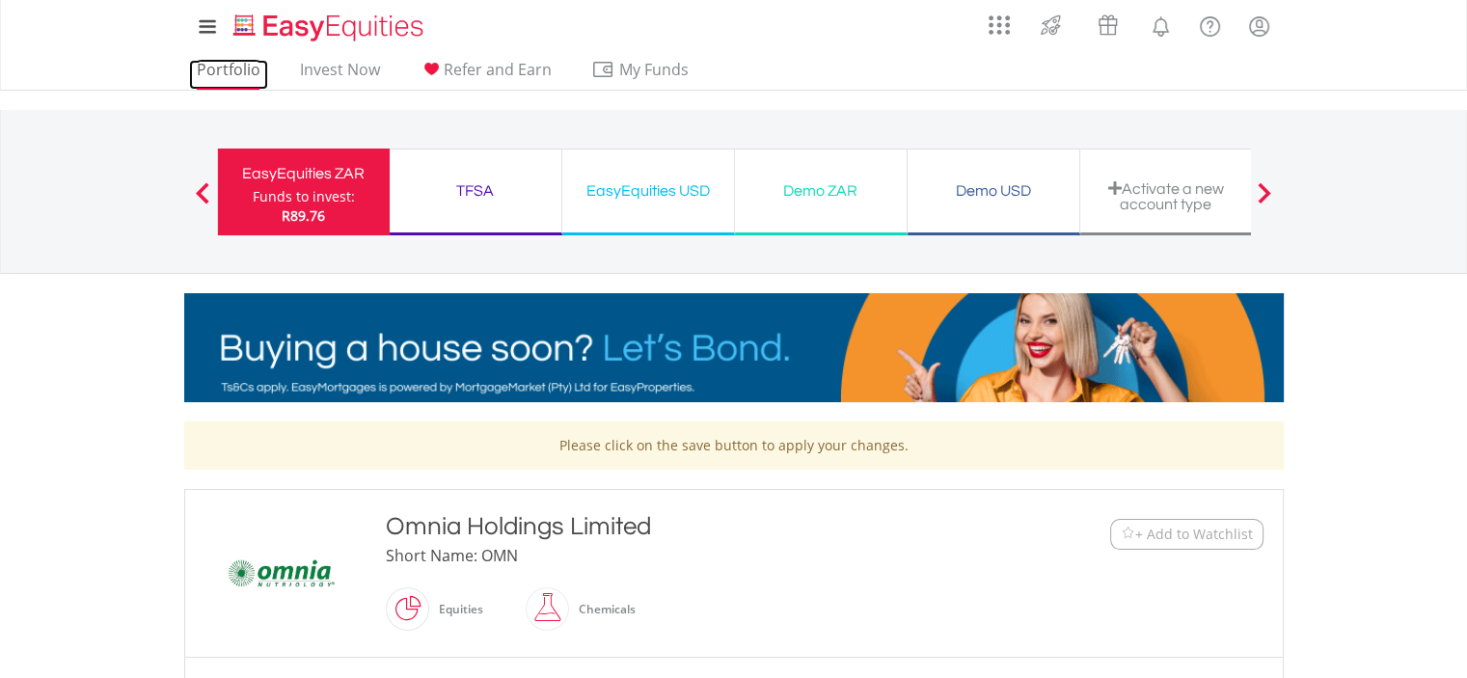
click at [210, 69] on link "Portfolio" at bounding box center [228, 75] width 79 height 30
